Goal: Find specific page/section: Find specific page/section

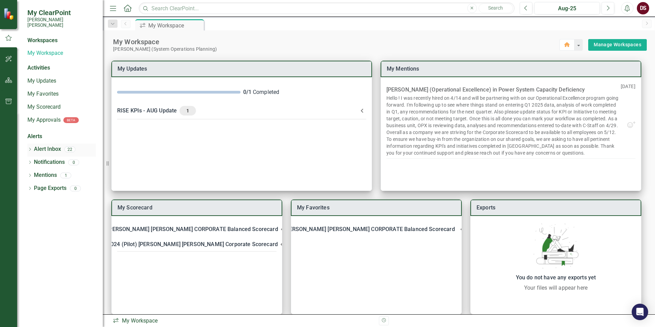
click at [47, 145] on link "Alert Inbox" at bounding box center [47, 149] width 27 height 8
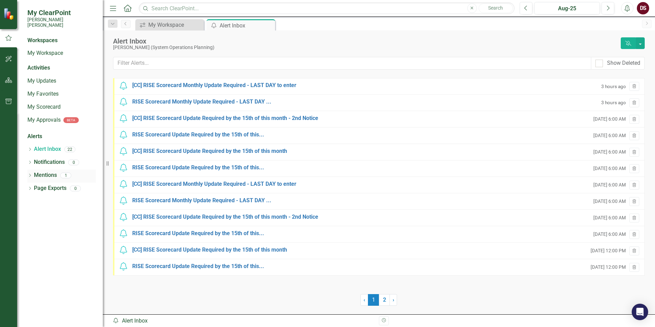
click at [50, 171] on link "Mentions" at bounding box center [45, 175] width 23 height 8
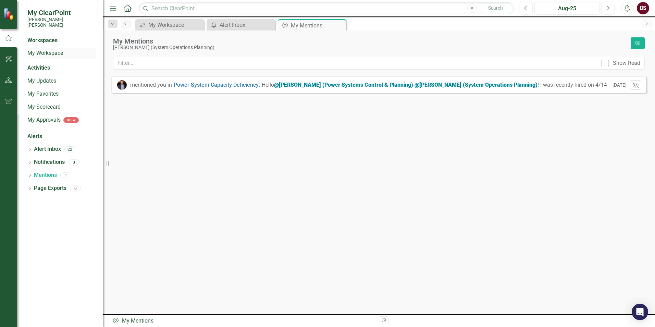
click at [44, 49] on link "My Workspace" at bounding box center [61, 53] width 69 height 8
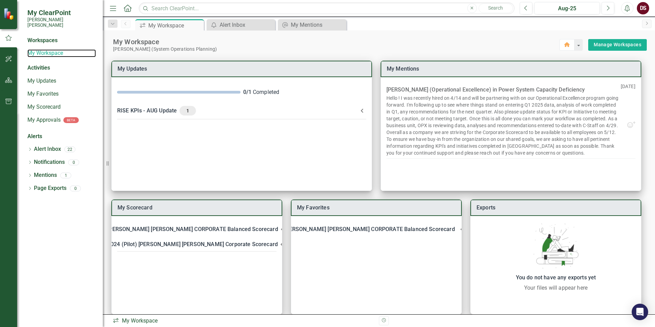
scroll to position [9, 0]
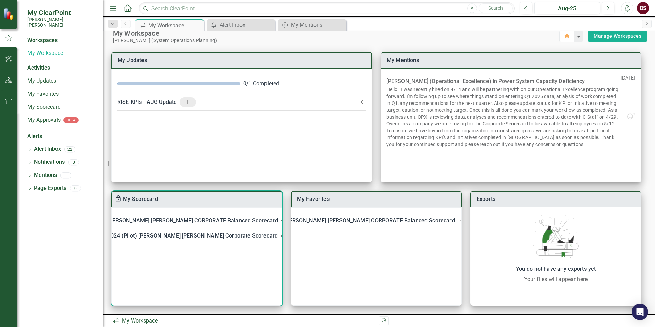
click at [154, 221] on div "[PERSON_NAME] [PERSON_NAME] CORPORATE Balanced Scorecard" at bounding box center [192, 221] width 171 height 10
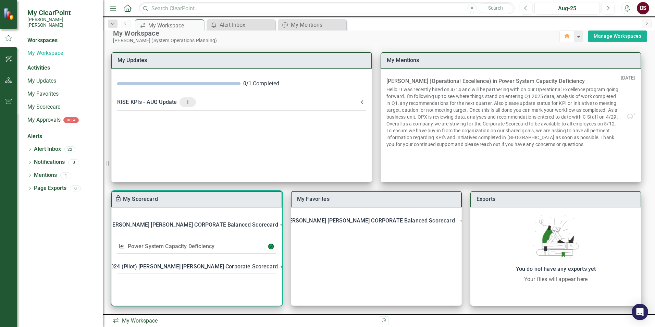
click at [170, 244] on link "Power System Capacity Deficiency" at bounding box center [171, 246] width 87 height 7
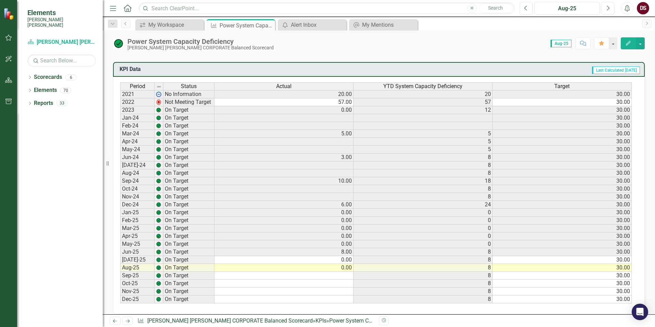
scroll to position [354, 0]
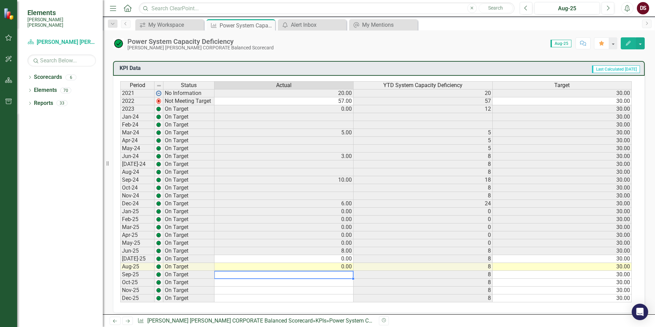
click at [120, 278] on div "Period Status Actual YTD System Capacity Deficiency Target 2021 No Information …" at bounding box center [120, 191] width 0 height 221
